Goal: Transaction & Acquisition: Purchase product/service

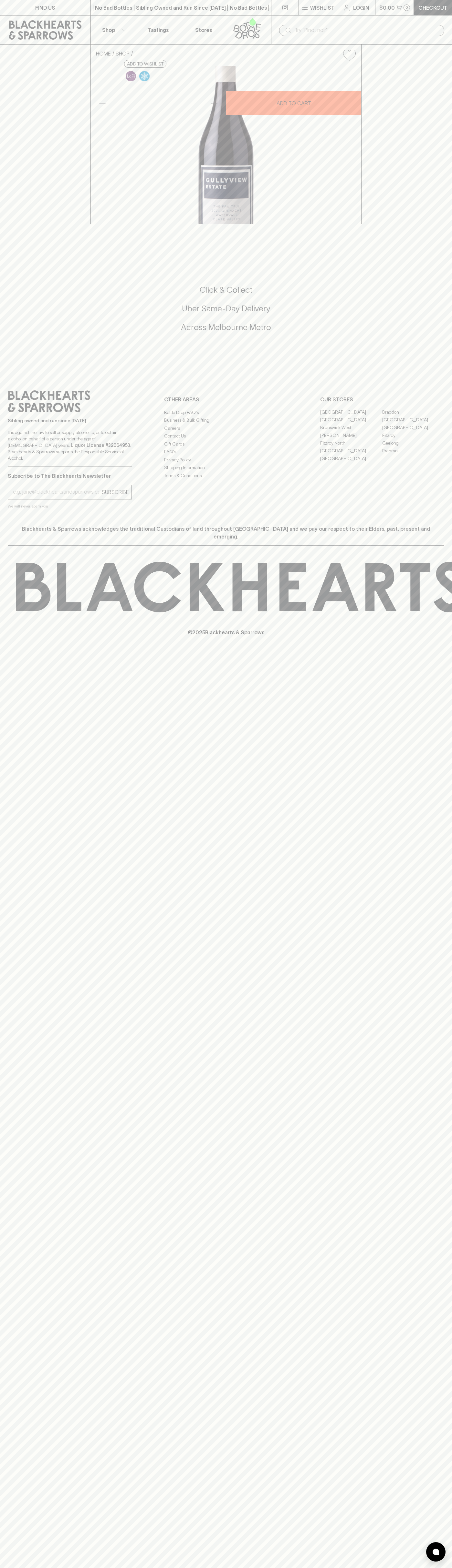
click at [350, 19] on div "​" at bounding box center [361, 30] width 181 height 29
click at [439, 82] on div "HOME SHOP Gullyview Estate The Fruitful Grenache 2023 $33.00 Add to wishlist 10…" at bounding box center [226, 134] width 452 height 180
click at [185, 1567] on html "FIND US | No Bad Bottles | Sibling Owned and Run Since [DATE] | No Bad Bottles …" at bounding box center [226, 784] width 452 height 1568
click at [11, 92] on div "HOME SHOP Gullyview Estate The Fruitful Grenache 2023 $33.00 Add to wishlist 10…" at bounding box center [226, 134] width 452 height 180
